Goal: Task Accomplishment & Management: Use online tool/utility

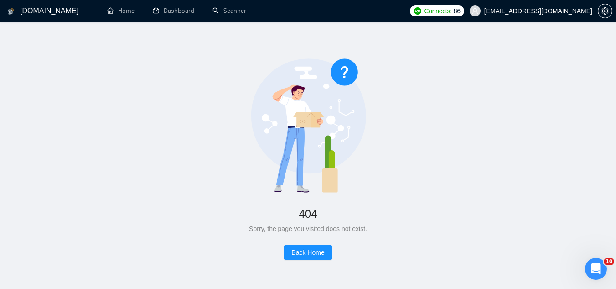
click at [510, 13] on span "[EMAIL_ADDRESS][DOMAIN_NAME]" at bounding box center [531, 10] width 134 height 29
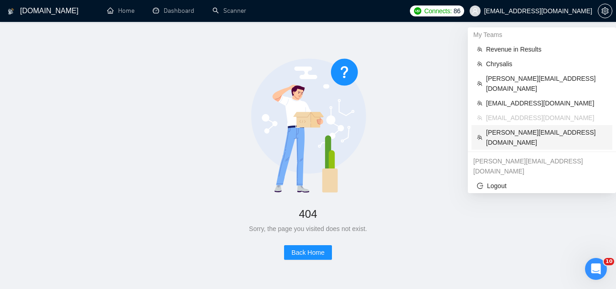
click at [542, 127] on span "[PERSON_NAME][EMAIL_ADDRESS][DOMAIN_NAME]" at bounding box center [546, 137] width 121 height 20
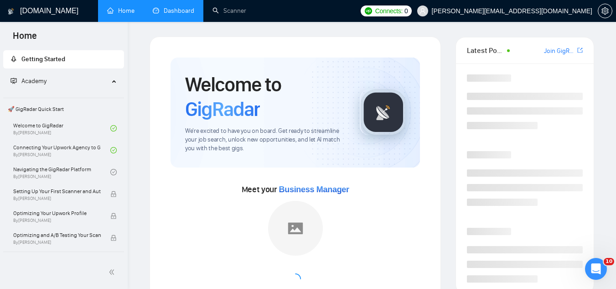
click at [177, 13] on link "Dashboard" at bounding box center [173, 11] width 41 height 8
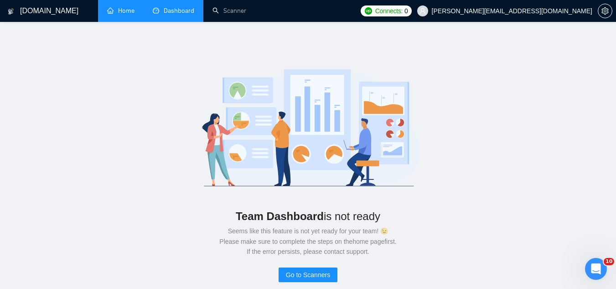
click at [132, 10] on link "Home" at bounding box center [120, 11] width 27 height 8
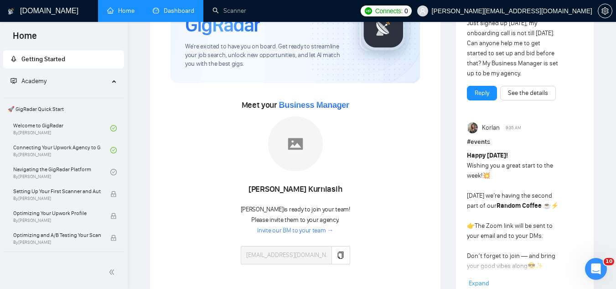
scroll to position [91, 0]
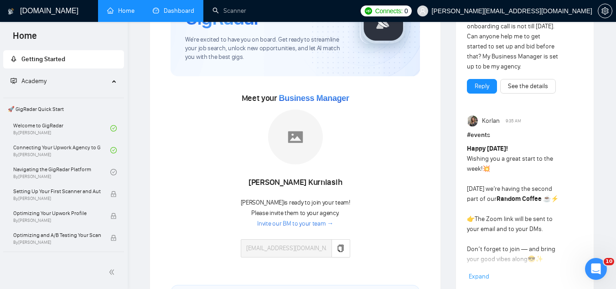
click at [507, 24] on div "Just signed up [DATE], my onboarding call is not till [DATE]. Can anyone help m…" at bounding box center [513, 41] width 93 height 60
click at [510, 16] on span "[PERSON_NAME][EMAIL_ADDRESS][DOMAIN_NAME]" at bounding box center [505, 10] width 186 height 29
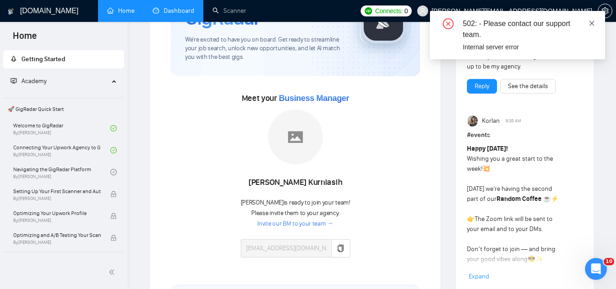
click at [594, 26] on span at bounding box center [592, 23] width 6 height 7
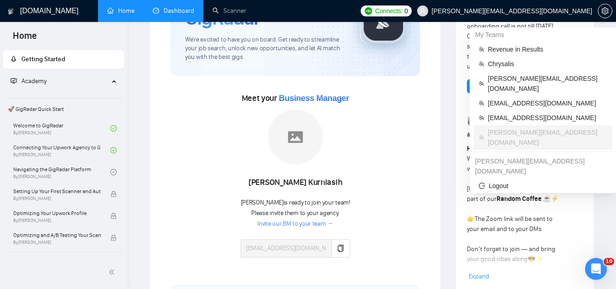
click at [554, 11] on span "[PERSON_NAME][EMAIL_ADDRESS][DOMAIN_NAME]" at bounding box center [512, 11] width 160 height 0
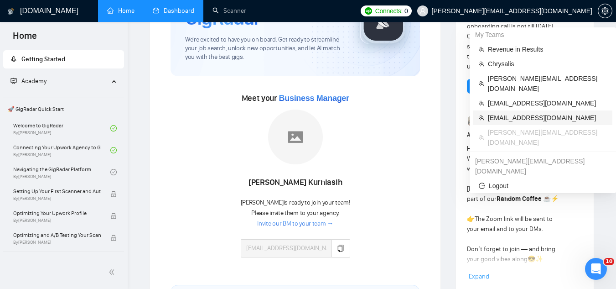
click at [514, 113] on span "[EMAIL_ADDRESS][DOMAIN_NAME]" at bounding box center [547, 118] width 119 height 10
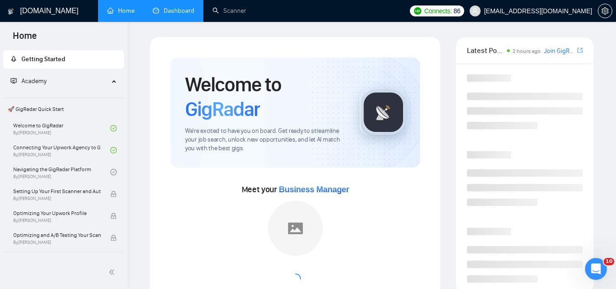
click at [186, 15] on link "Dashboard" at bounding box center [173, 11] width 41 height 8
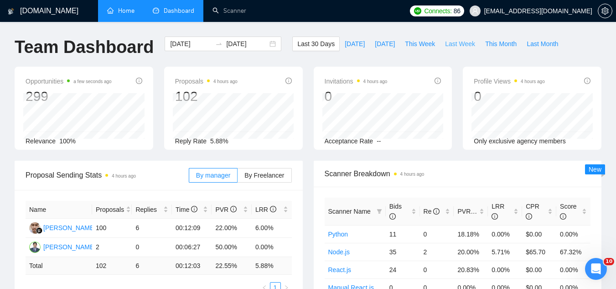
click at [456, 45] on span "Last Week" at bounding box center [460, 44] width 30 height 10
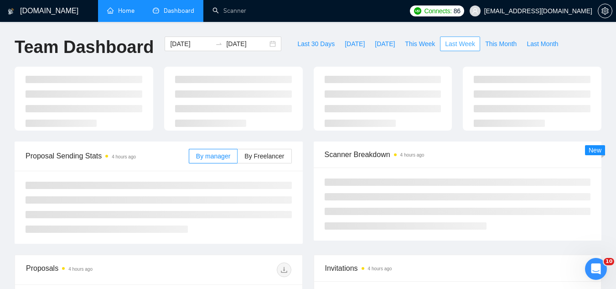
type input "[DATE]"
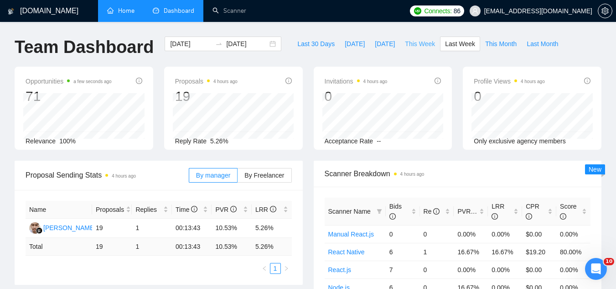
click at [405, 44] on span "This Week" at bounding box center [420, 44] width 30 height 10
type input "[DATE]"
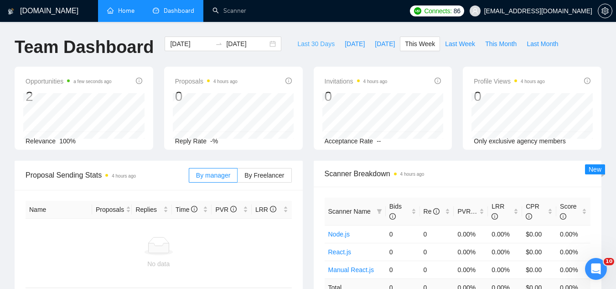
click at [314, 39] on span "Last 30 Days" at bounding box center [315, 44] width 37 height 10
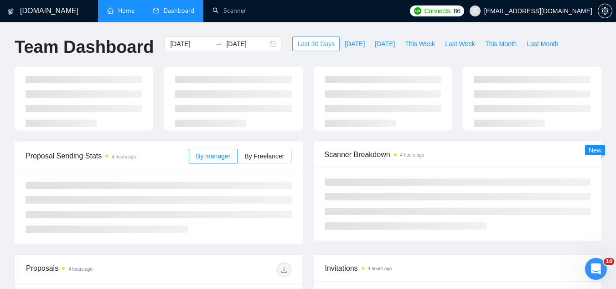
type input "[DATE]"
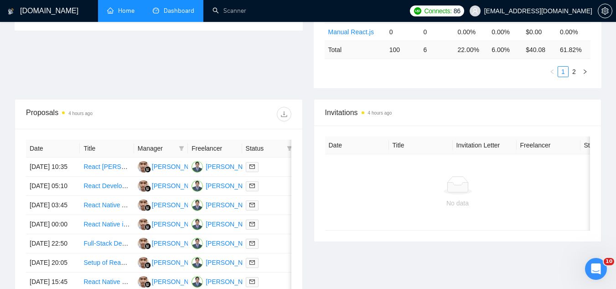
scroll to position [274, 0]
click at [117, 176] on td "React [PERSON_NAME] Coding iOS App" at bounding box center [107, 166] width 54 height 19
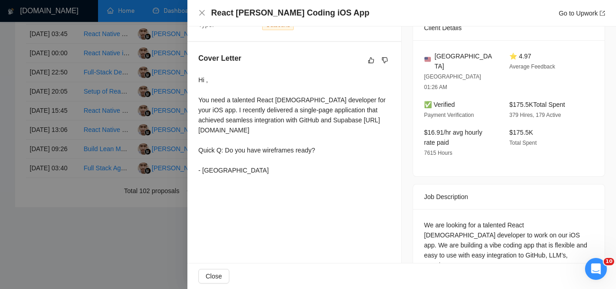
scroll to position [178, 0]
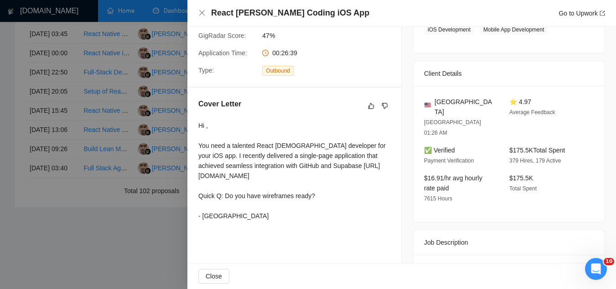
click at [110, 54] on div at bounding box center [308, 144] width 616 height 289
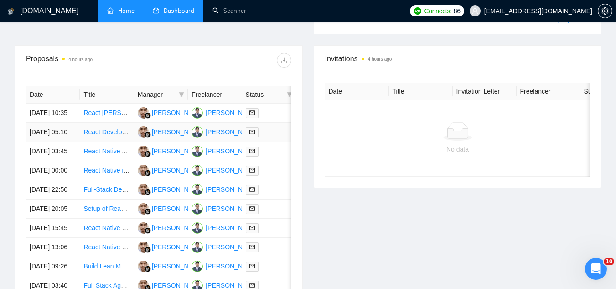
scroll to position [319, 0]
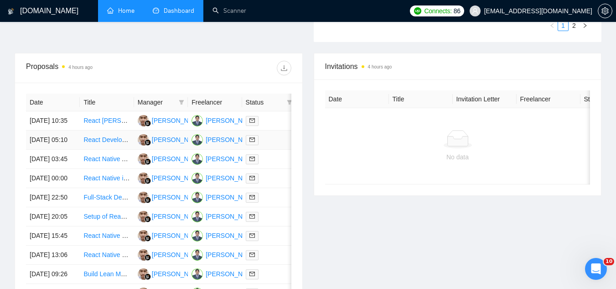
click at [121, 150] on td "React Developer Needed for Virtual Museum Project" at bounding box center [107, 139] width 54 height 19
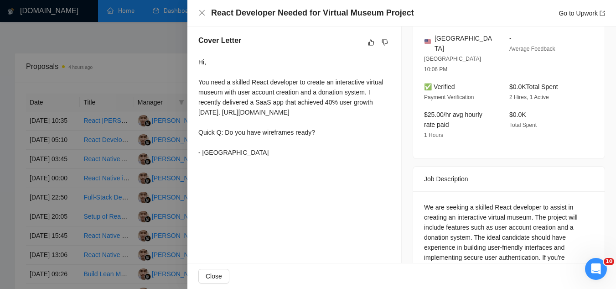
scroll to position [212, 0]
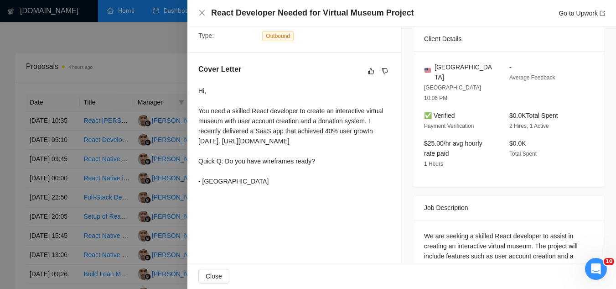
click at [154, 43] on div at bounding box center [308, 144] width 616 height 289
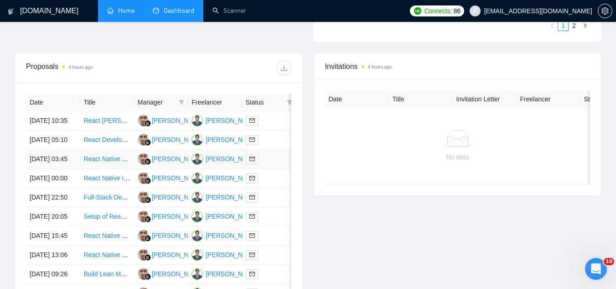
click at [113, 169] on td "React Native Android App Compilation Assistance" at bounding box center [107, 159] width 54 height 19
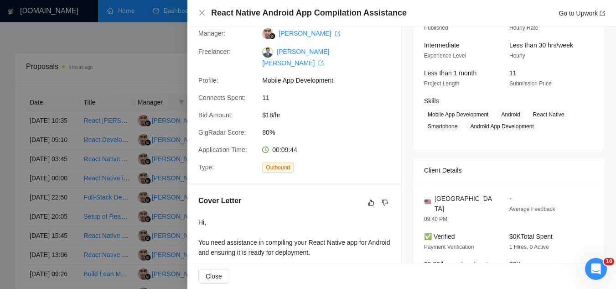
scroll to position [0, 0]
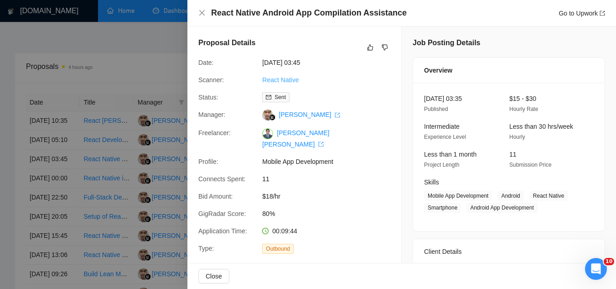
click at [279, 77] on link "React Native" at bounding box center [280, 79] width 36 height 7
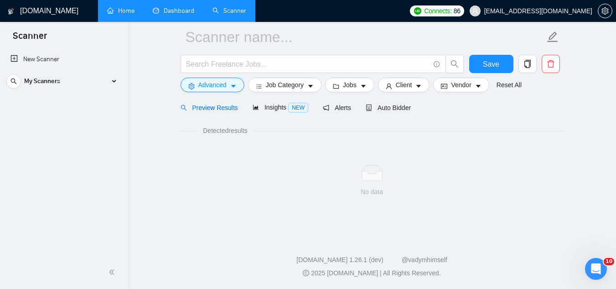
scroll to position [36, 0]
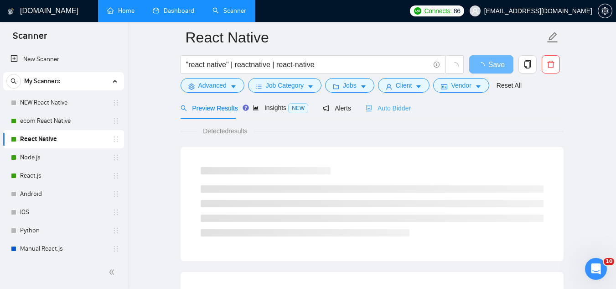
click at [380, 114] on div "Auto Bidder" at bounding box center [388, 107] width 45 height 21
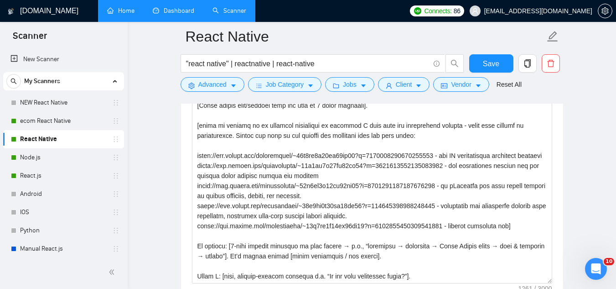
scroll to position [40, 0]
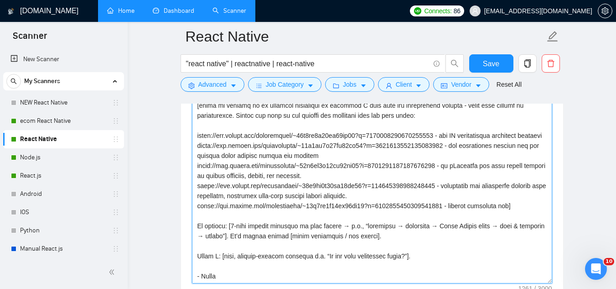
drag, startPoint x: 329, startPoint y: 225, endPoint x: 337, endPoint y: 217, distance: 11.6
click at [330, 224] on textarea "Cover letter template:" at bounding box center [372, 180] width 360 height 205
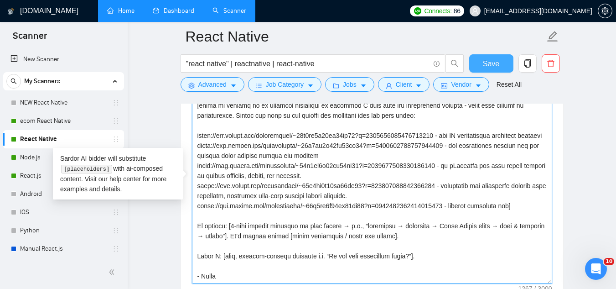
type textarea "Hi [client name], [State client pain/problem from job post in 1 short sentence]…"
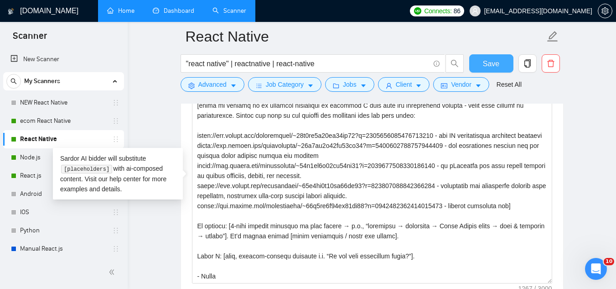
click at [480, 58] on button "Save" at bounding box center [491, 63] width 44 height 18
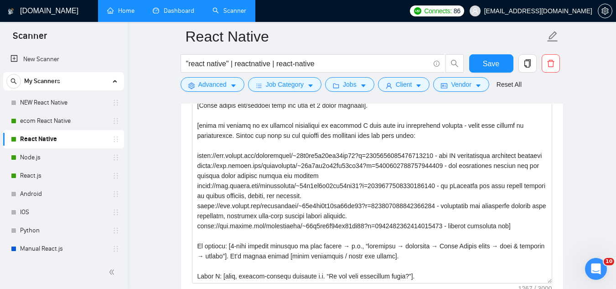
click at [193, 14] on link "Dashboard" at bounding box center [173, 11] width 41 height 8
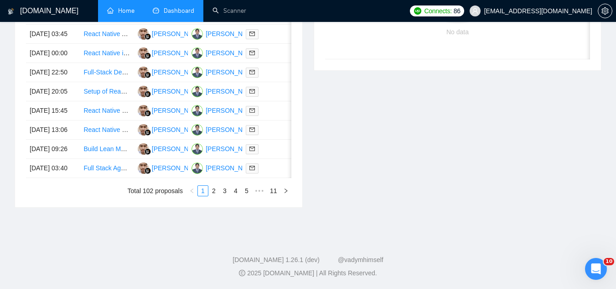
scroll to position [457, 0]
click at [104, 159] on td "Build Lean MVP: CRM + Website + AI Chat/Call Bot" at bounding box center [107, 149] width 54 height 19
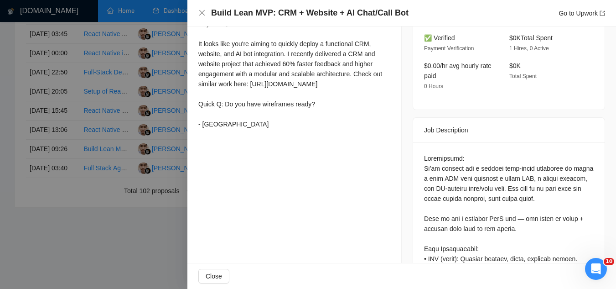
scroll to position [228, 0]
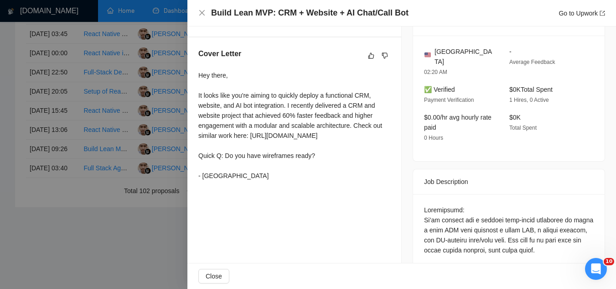
click at [108, 260] on div at bounding box center [308, 144] width 616 height 289
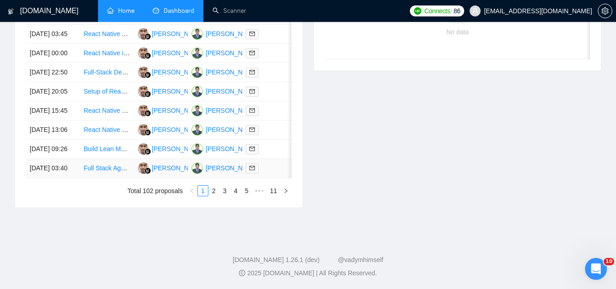
click at [102, 178] on td "Full Stack Agency for React Native Development" at bounding box center [107, 168] width 54 height 19
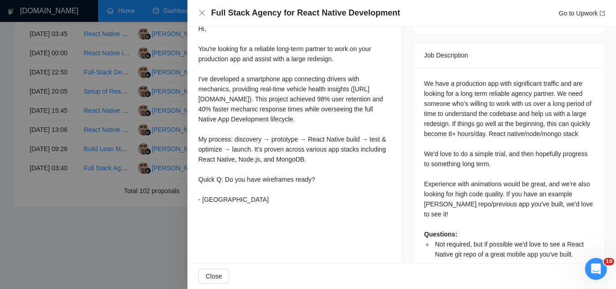
scroll to position [319, 0]
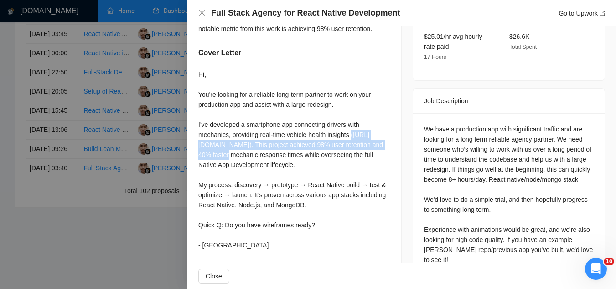
drag, startPoint x: 199, startPoint y: 143, endPoint x: 270, endPoint y: 153, distance: 71.4
click at [270, 153] on div "Hi, You're looking for a reliable long-term partner to work on your production …" at bounding box center [294, 159] width 192 height 181
copy div "([URL][DOMAIN_NAME])"
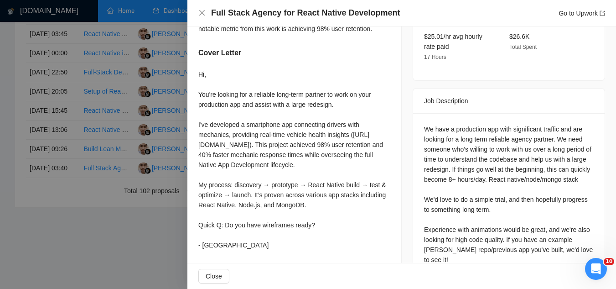
click at [119, 260] on div at bounding box center [308, 144] width 616 height 289
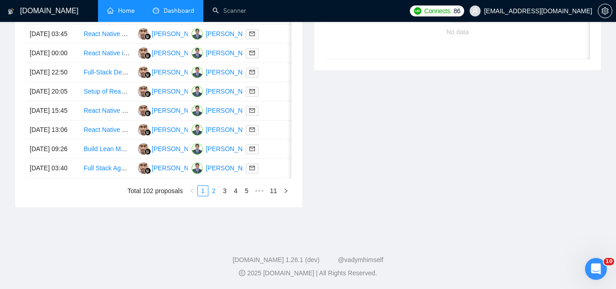
click at [215, 196] on link "2" at bounding box center [214, 191] width 10 height 10
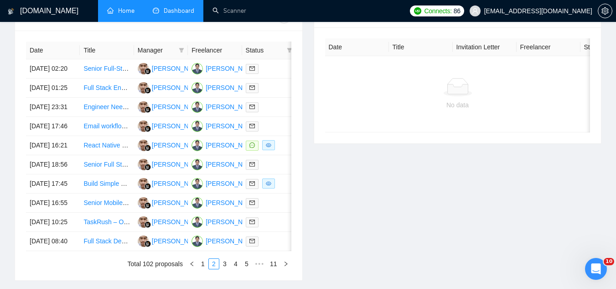
scroll to position [366, 0]
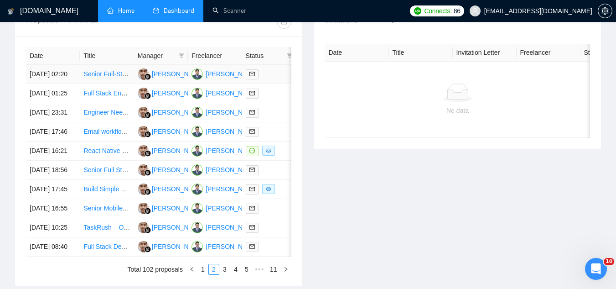
click at [103, 84] on td "Senior Full-Stack Engineer / Architect (Contract-to-Lead)" at bounding box center [107, 74] width 54 height 19
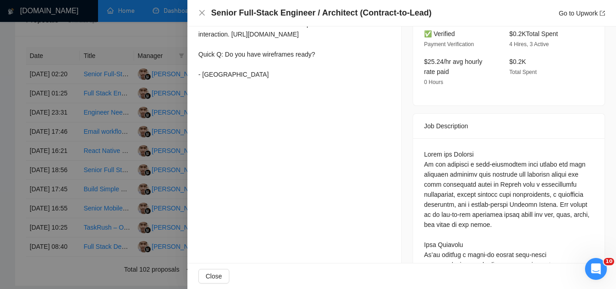
scroll to position [228, 0]
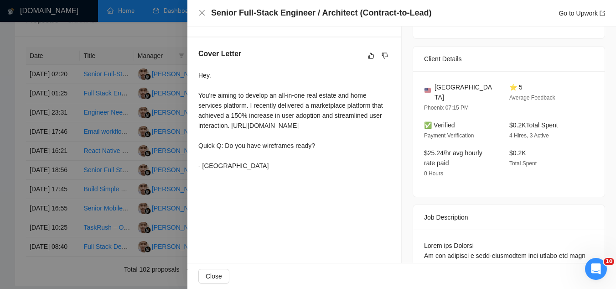
click at [152, 30] on div at bounding box center [308, 144] width 616 height 289
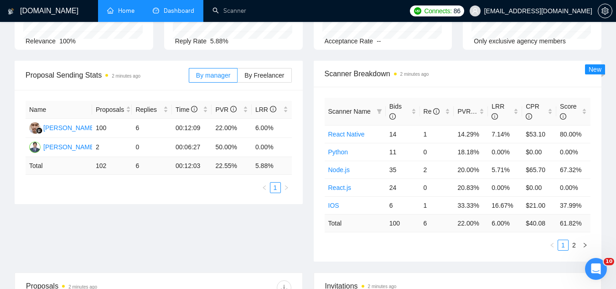
scroll to position [1, 0]
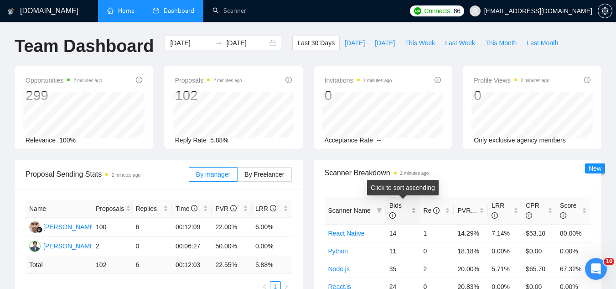
click at [412, 210] on div "Bids" at bounding box center [402, 210] width 27 height 20
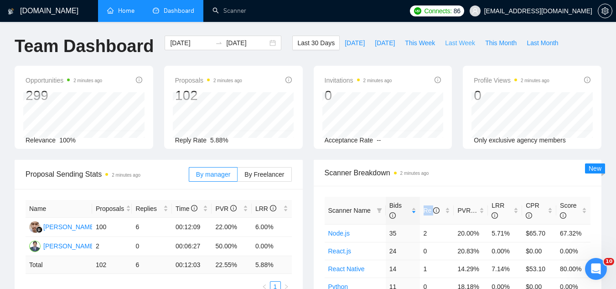
click at [454, 45] on span "Last Week" at bounding box center [460, 43] width 30 height 10
type input "[DATE]"
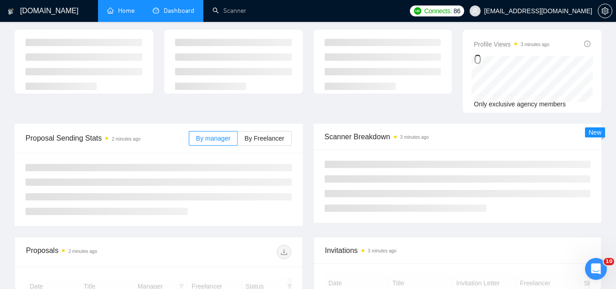
scroll to position [47, 0]
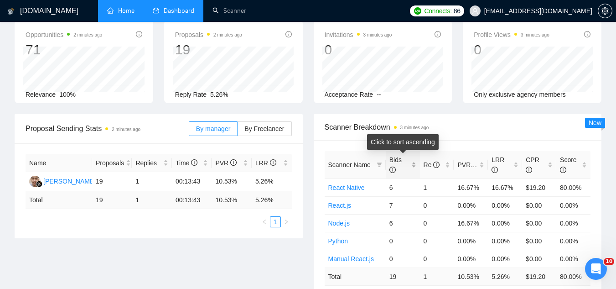
click at [412, 164] on div "Bids" at bounding box center [402, 165] width 27 height 20
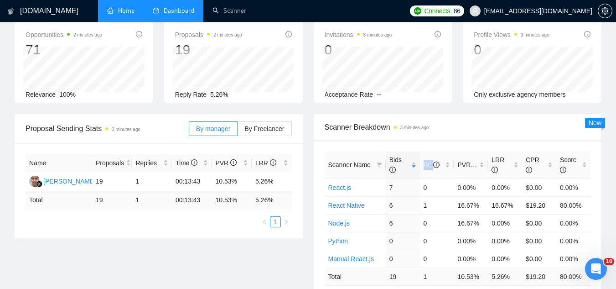
scroll to position [0, 0]
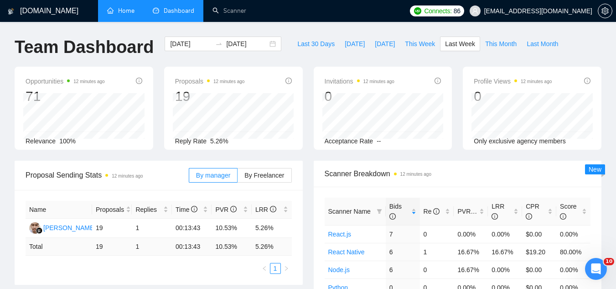
click at [523, 11] on span "[EMAIL_ADDRESS][DOMAIN_NAME]" at bounding box center [538, 11] width 108 height 0
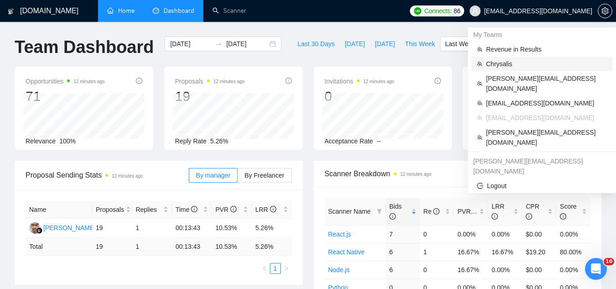
click at [511, 64] on span "Chrysalis" at bounding box center [546, 64] width 121 height 10
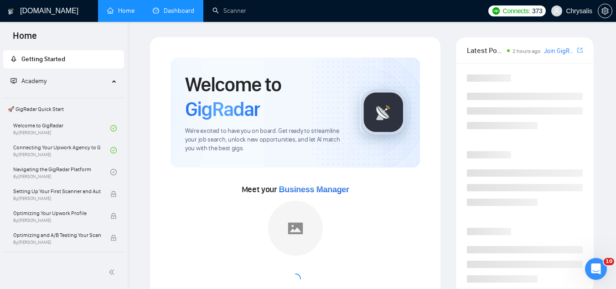
click at [184, 15] on link "Dashboard" at bounding box center [173, 11] width 41 height 8
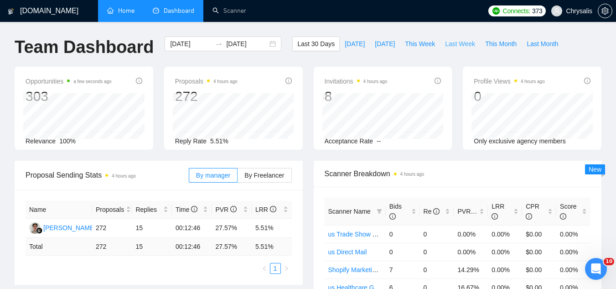
click at [448, 44] on span "Last Week" at bounding box center [460, 44] width 30 height 10
type input "[DATE]"
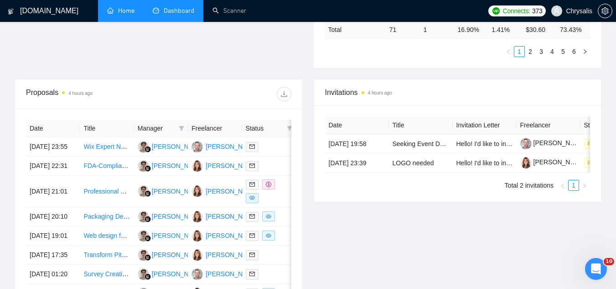
scroll to position [319, 0]
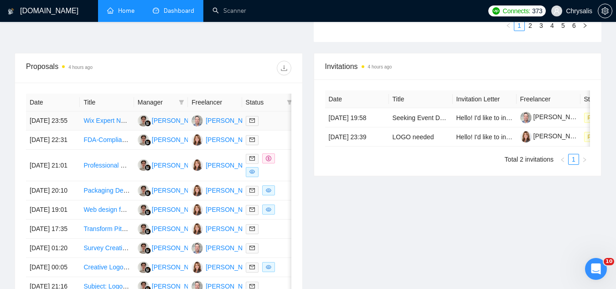
click at [109, 130] on td "Wix Expert Needed for Surveys and Email Automation" at bounding box center [107, 120] width 54 height 19
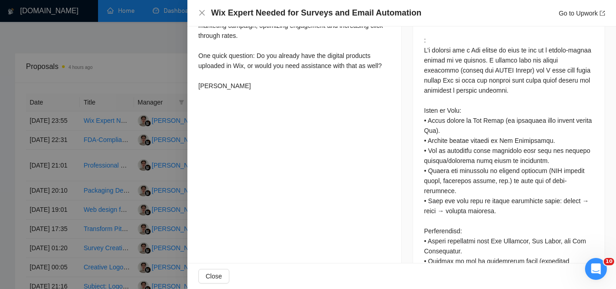
scroll to position [410, 0]
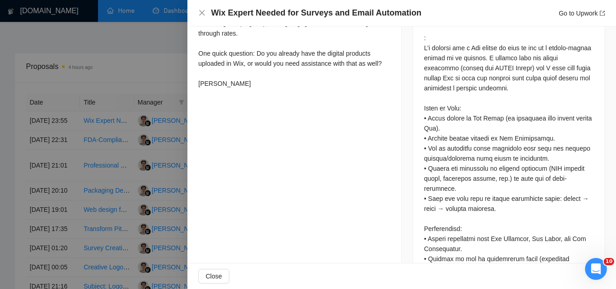
click at [170, 60] on div at bounding box center [308, 144] width 616 height 289
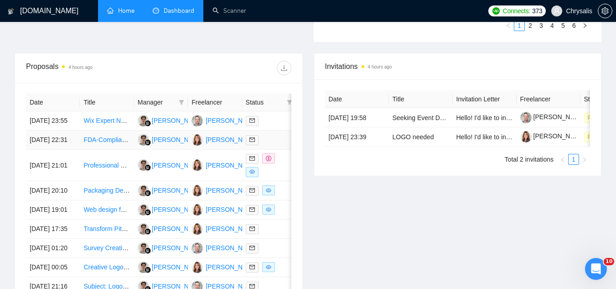
click at [121, 150] on td "FDA-Compliant Labeling and Package Design for Stand-Up Pouch" at bounding box center [107, 139] width 54 height 19
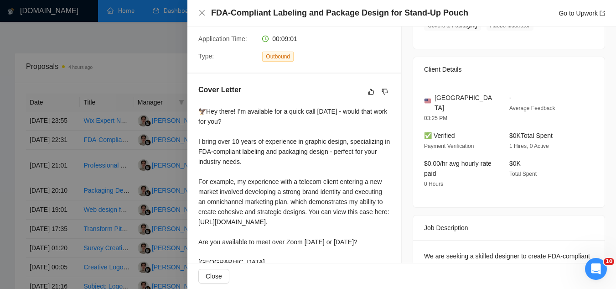
scroll to position [182, 0]
click at [142, 64] on div at bounding box center [308, 144] width 616 height 289
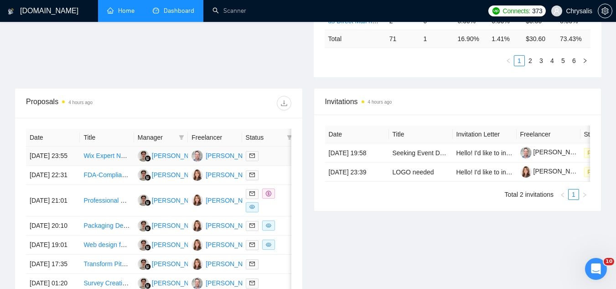
scroll to position [274, 0]
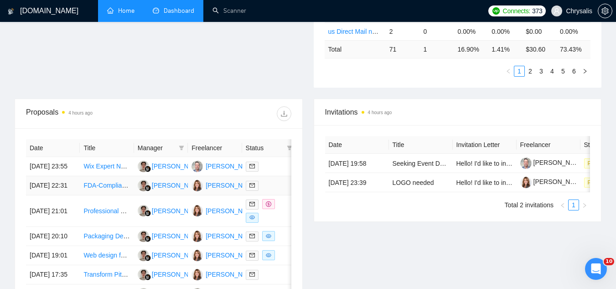
click at [112, 195] on td "FDA-Compliant Labeling and Package Design for Stand-Up Pouch" at bounding box center [107, 185] width 54 height 19
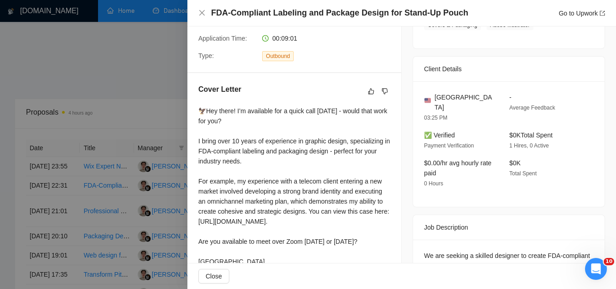
click at [139, 115] on div at bounding box center [308, 144] width 616 height 289
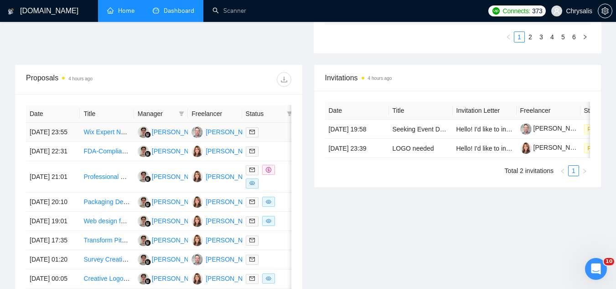
scroll to position [365, 0]
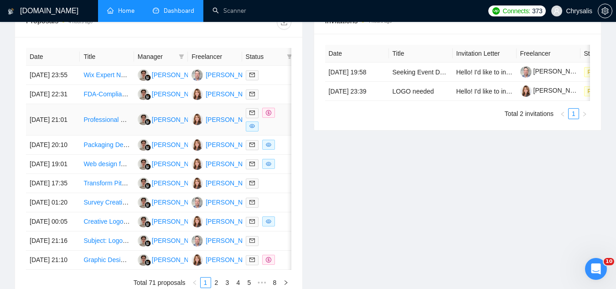
click at [110, 135] on td "Professional Document Branding and Design" at bounding box center [107, 119] width 54 height 31
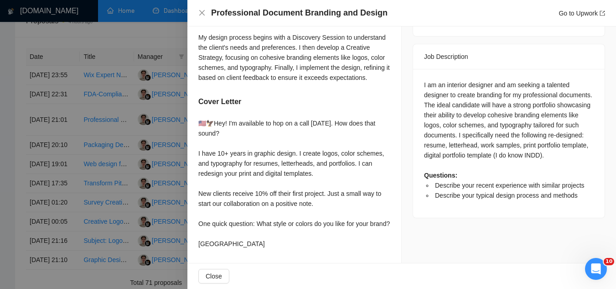
click at [140, 31] on div at bounding box center [308, 144] width 616 height 289
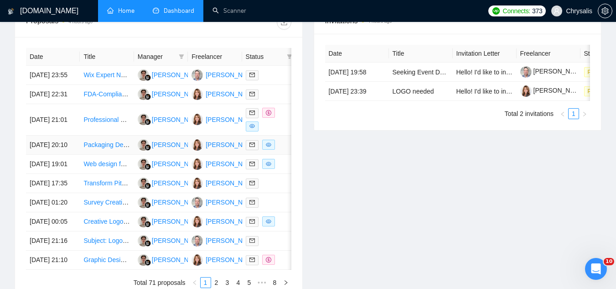
click at [112, 155] on td "Packaging Designer Needed for Beeswax Candles (Mockups + Print-Ready Files)" at bounding box center [107, 144] width 54 height 19
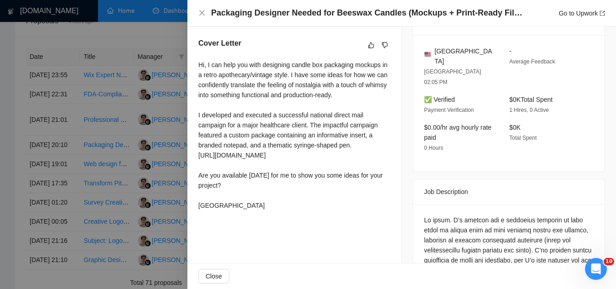
scroll to position [228, 0]
click at [124, 184] on div at bounding box center [308, 144] width 616 height 289
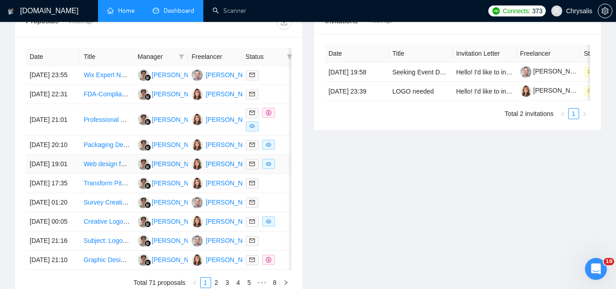
click at [120, 174] on td "Web design for new start up" at bounding box center [107, 164] width 54 height 19
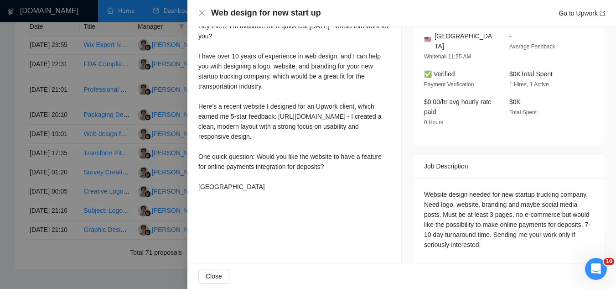
scroll to position [410, 0]
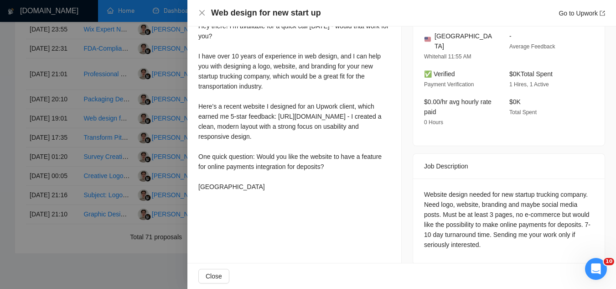
click at [117, 209] on div at bounding box center [308, 144] width 616 height 289
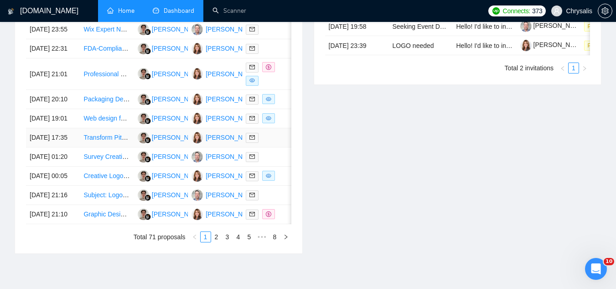
click at [108, 147] on td "Transform Pitch Deck for Beauty Startup into Investor-Ready Presentation" at bounding box center [107, 137] width 54 height 19
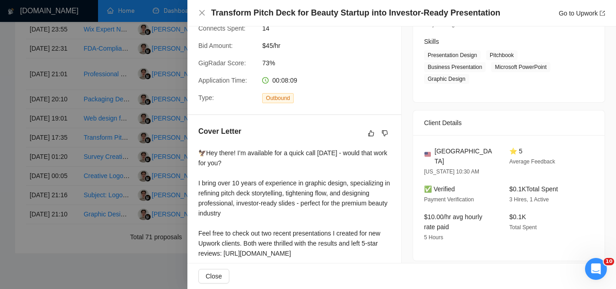
scroll to position [137, 0]
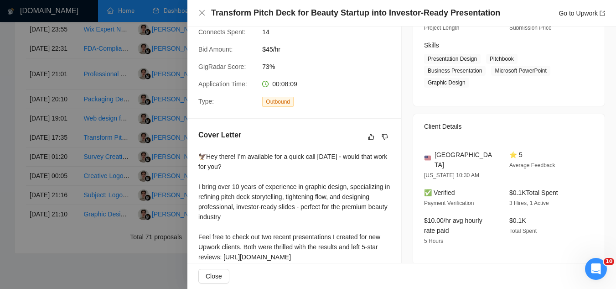
click at [108, 205] on div at bounding box center [308, 144] width 616 height 289
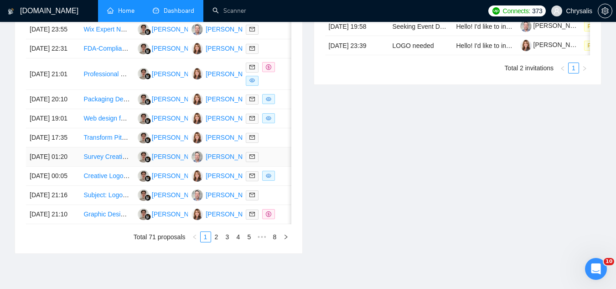
click at [111, 166] on td "Survey Creation and Email Automation with Tally and ConvertKit" at bounding box center [107, 156] width 54 height 19
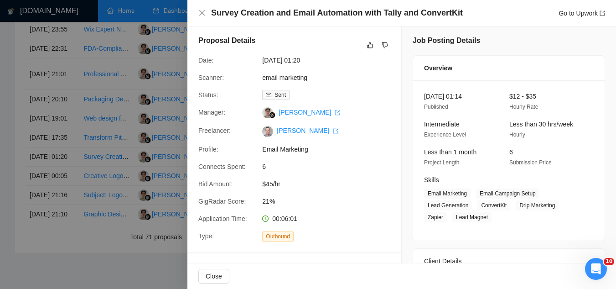
scroll to position [0, 0]
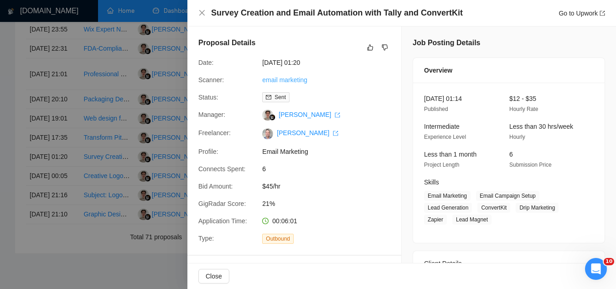
click at [284, 77] on link "email marketing" at bounding box center [284, 79] width 45 height 7
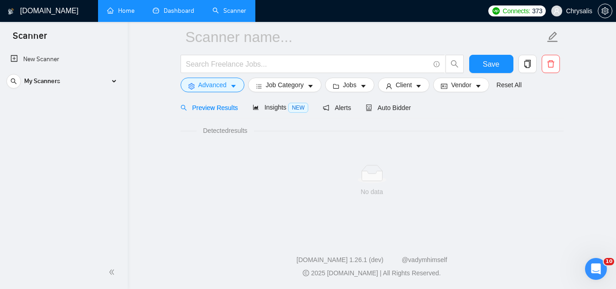
scroll to position [36, 0]
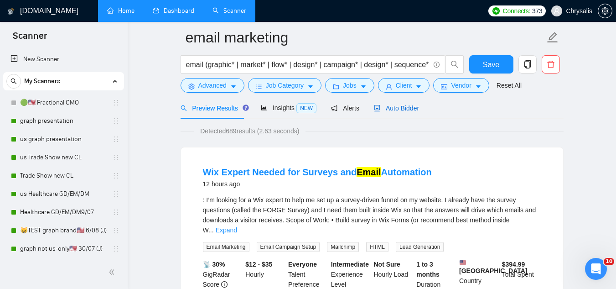
click at [385, 109] on span "Auto Bidder" at bounding box center [396, 107] width 45 height 7
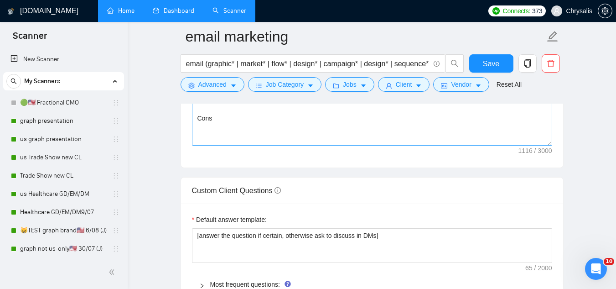
scroll to position [1313, 0]
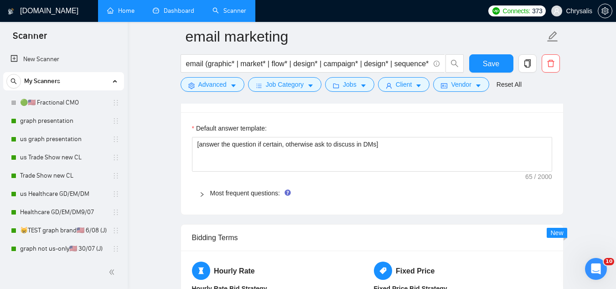
click at [180, 7] on link "Dashboard" at bounding box center [173, 11] width 41 height 8
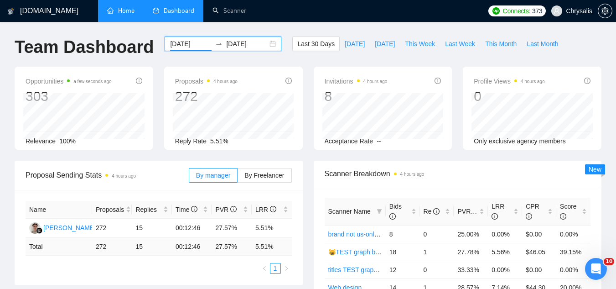
click at [200, 39] on input "[DATE]" at bounding box center [190, 44] width 41 height 10
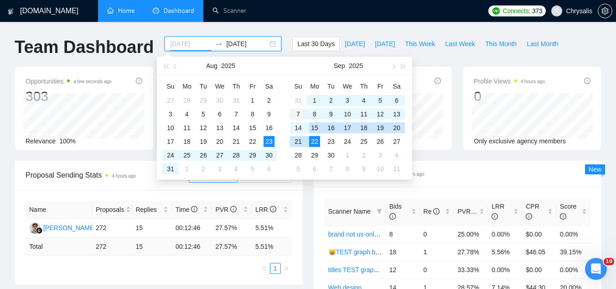
type input "[DATE]"
click at [297, 115] on div "7" at bounding box center [298, 114] width 11 height 11
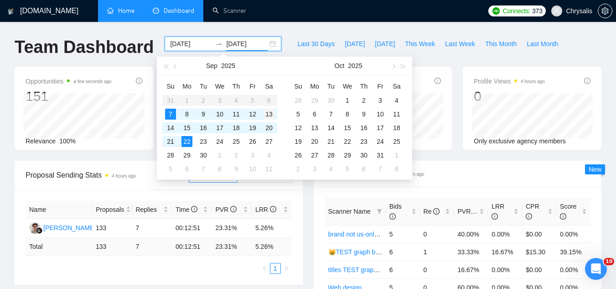
type input "[DATE]"
click at [274, 115] on div "13" at bounding box center [269, 114] width 11 height 11
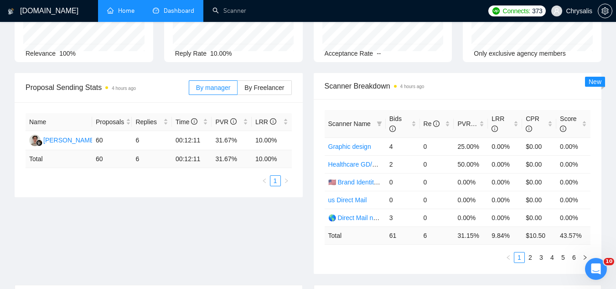
scroll to position [91, 0]
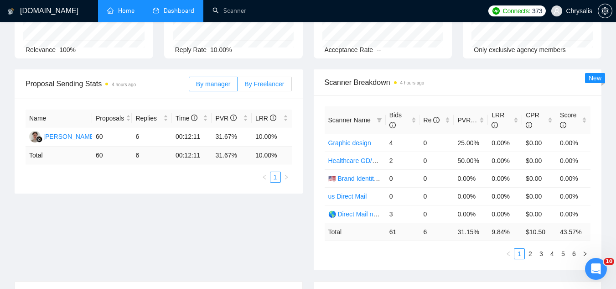
click at [266, 87] on span "By Freelancer" at bounding box center [264, 83] width 40 height 7
click at [238, 86] on input "By Freelancer" at bounding box center [238, 86] width 0 height 0
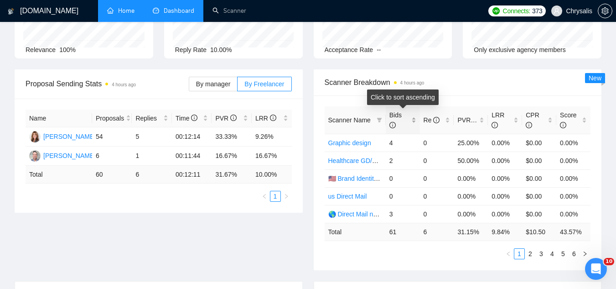
click at [414, 119] on div "Bids" at bounding box center [402, 120] width 27 height 20
click at [414, 118] on div "Bids" at bounding box center [402, 120] width 27 height 20
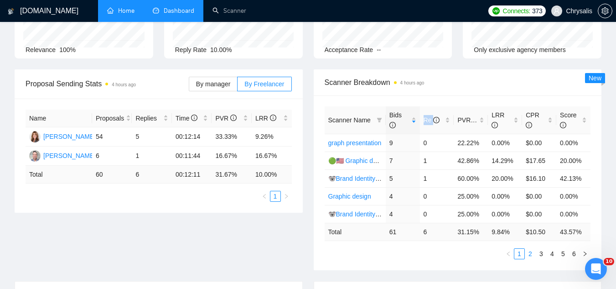
click at [532, 259] on li "2" at bounding box center [530, 253] width 11 height 11
click at [541, 253] on link "3" at bounding box center [541, 253] width 10 height 10
click at [552, 253] on link "4" at bounding box center [552, 253] width 10 height 10
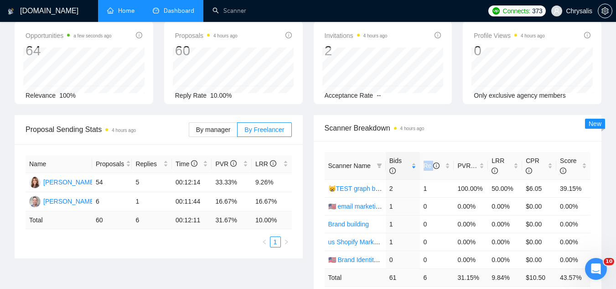
scroll to position [0, 0]
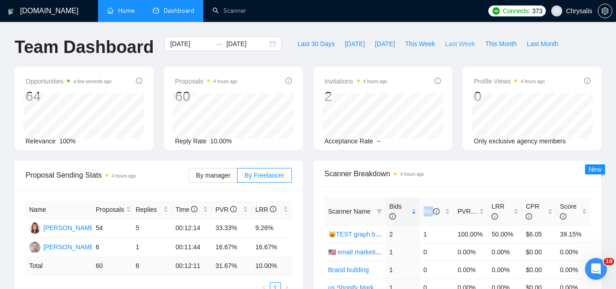
click at [446, 46] on span "Last Week" at bounding box center [460, 44] width 30 height 10
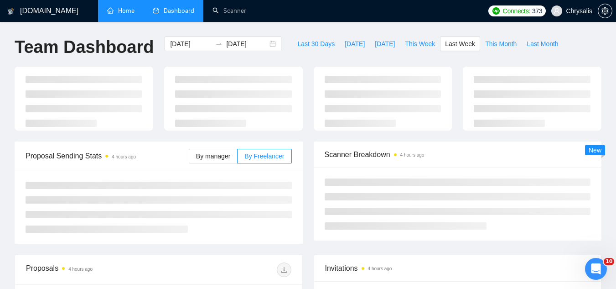
type input "[DATE]"
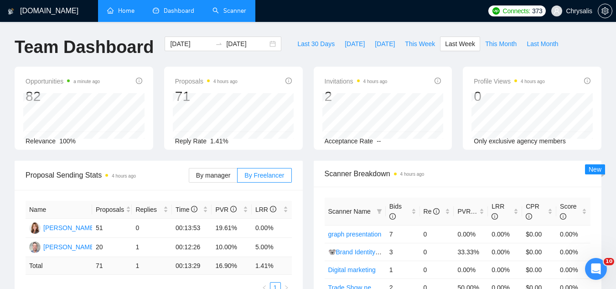
click at [232, 10] on link "Scanner" at bounding box center [229, 11] width 34 height 8
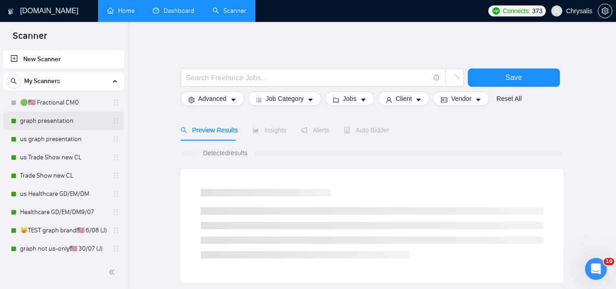
click at [79, 125] on link "graph presentation" at bounding box center [63, 121] width 87 height 18
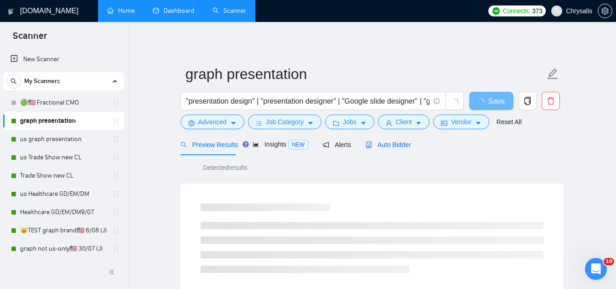
click at [393, 146] on span "Auto Bidder" at bounding box center [388, 144] width 45 height 7
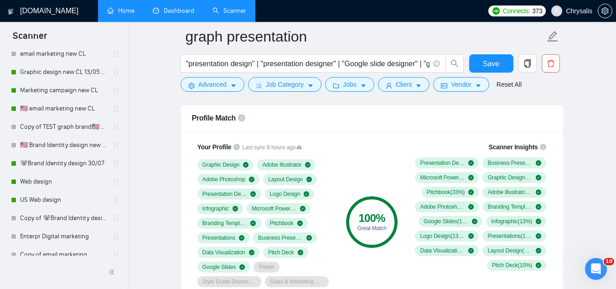
scroll to position [638, 0]
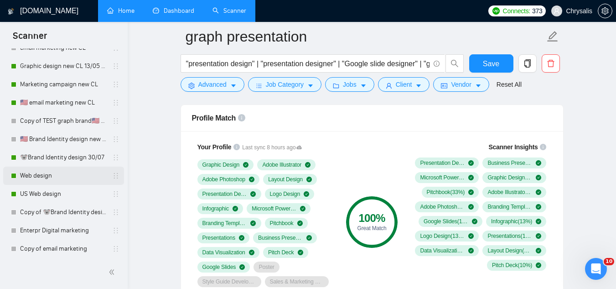
click at [53, 178] on link "Web design" at bounding box center [63, 175] width 87 height 18
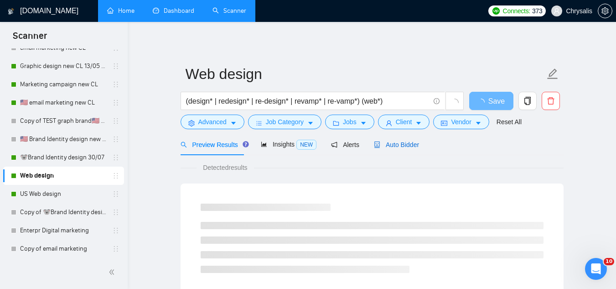
click at [397, 148] on span "Auto Bidder" at bounding box center [396, 144] width 45 height 7
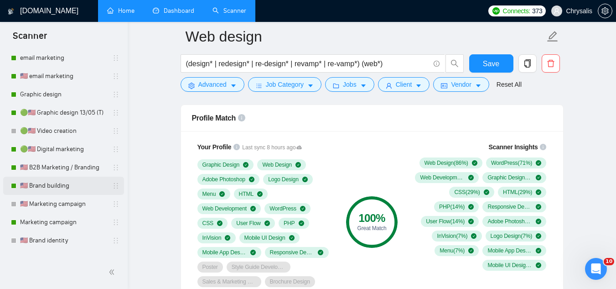
scroll to position [866, 0]
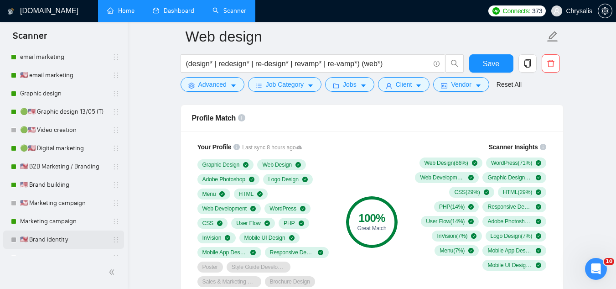
drag, startPoint x: 78, startPoint y: 227, endPoint x: 108, endPoint y: 233, distance: 30.4
click at [78, 227] on link "Marketing campaign" at bounding box center [63, 221] width 87 height 18
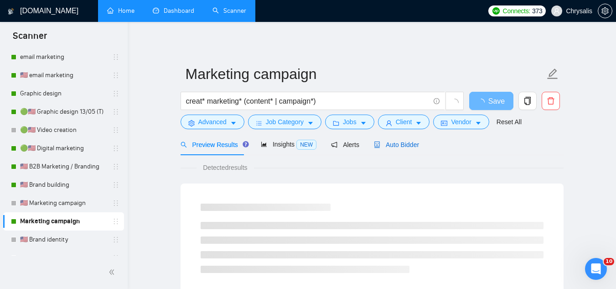
click at [379, 141] on span "Auto Bidder" at bounding box center [396, 144] width 45 height 7
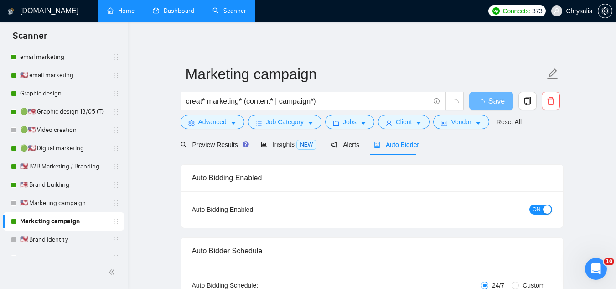
radio input "false"
radio input "true"
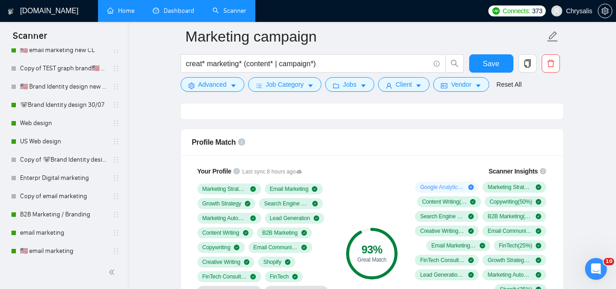
scroll to position [677, 0]
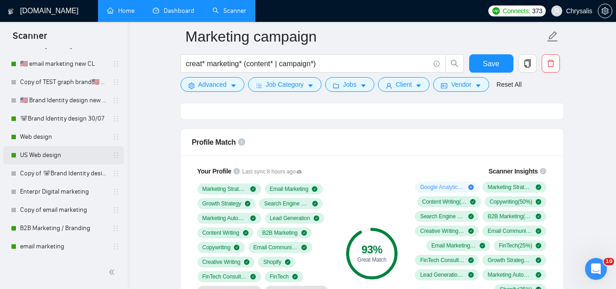
click at [62, 155] on link "US Web design" at bounding box center [63, 155] width 87 height 18
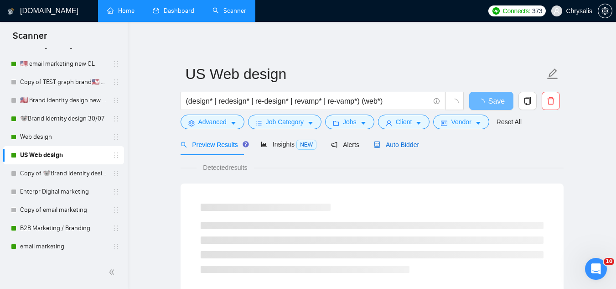
click at [390, 142] on span "Auto Bidder" at bounding box center [396, 144] width 45 height 7
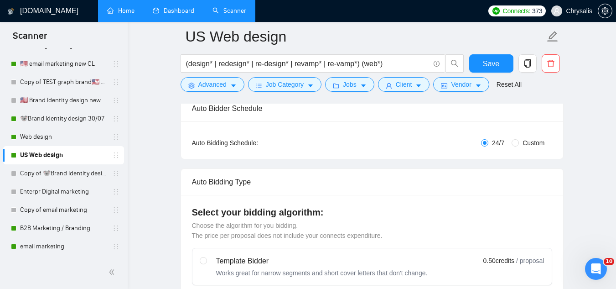
scroll to position [46, 0]
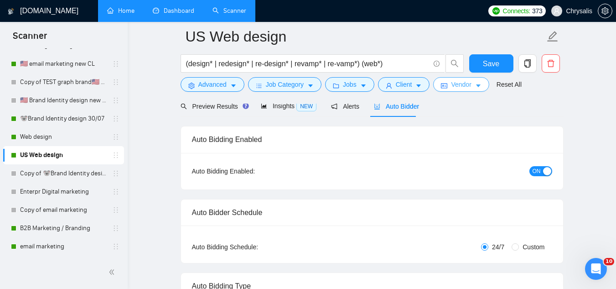
click at [451, 86] on span "Vendor" at bounding box center [461, 84] width 20 height 10
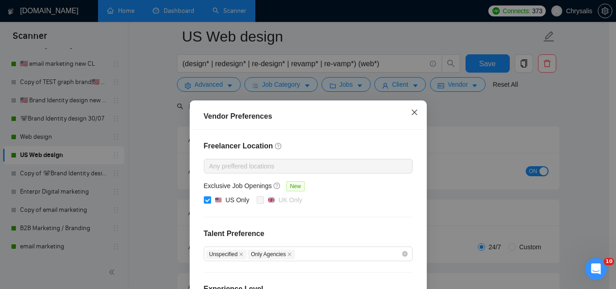
click at [411, 113] on icon "close" at bounding box center [414, 112] width 7 height 7
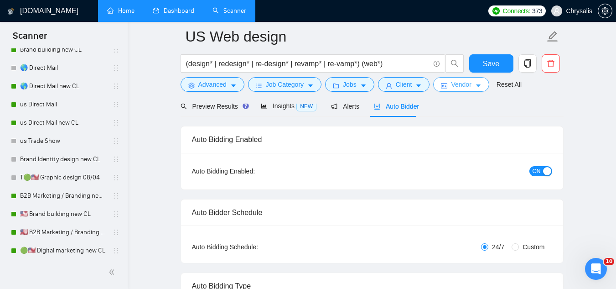
scroll to position [404, 0]
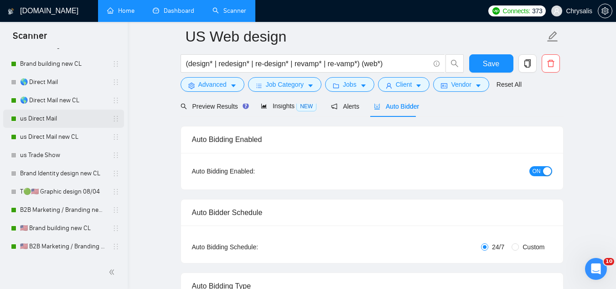
click at [77, 123] on link "us Direct Mail" at bounding box center [63, 118] width 87 height 18
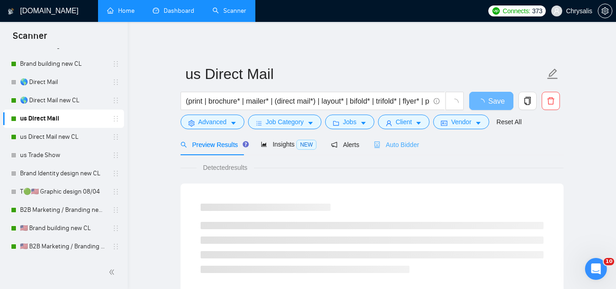
click at [395, 139] on div "Auto Bidder" at bounding box center [396, 144] width 45 height 21
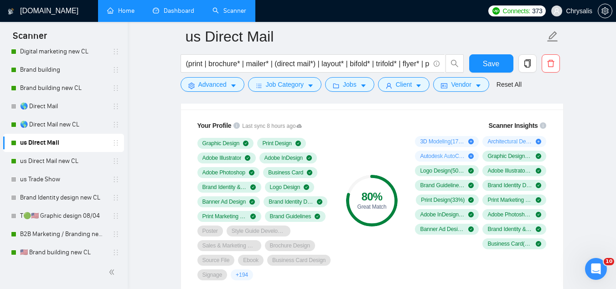
scroll to position [358, 0]
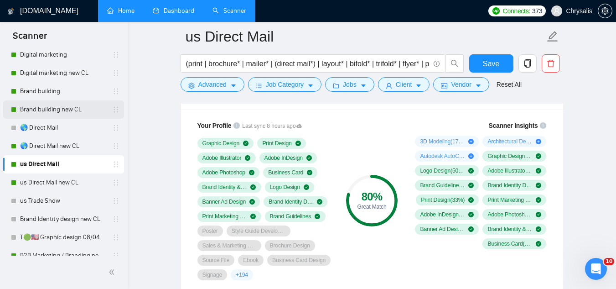
click at [76, 113] on link "Brand building new CL" at bounding box center [63, 109] width 87 height 18
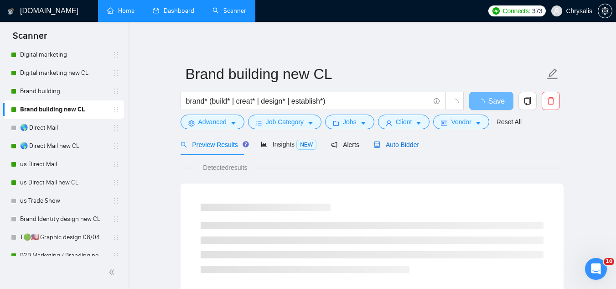
click at [408, 142] on span "Auto Bidder" at bounding box center [396, 144] width 45 height 7
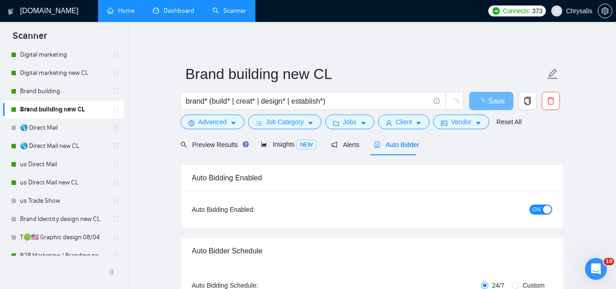
radio input "false"
radio input "true"
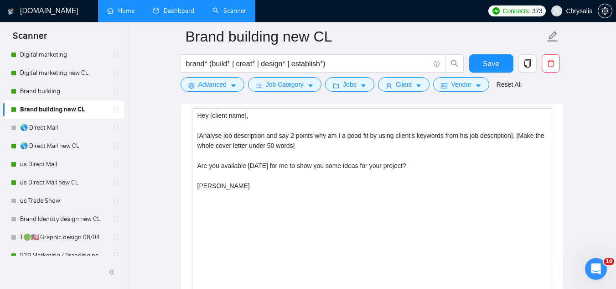
scroll to position [1231, 0]
click at [44, 59] on link "Digital marketing" at bounding box center [63, 55] width 87 height 18
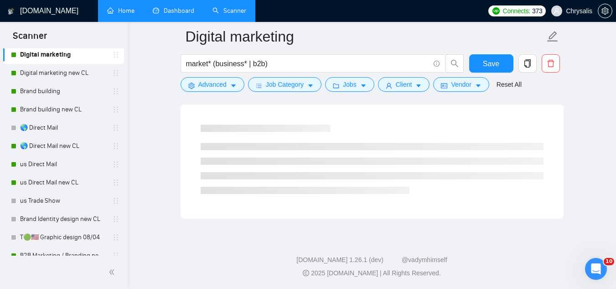
scroll to position [585, 0]
